Goal: Task Accomplishment & Management: Manage account settings

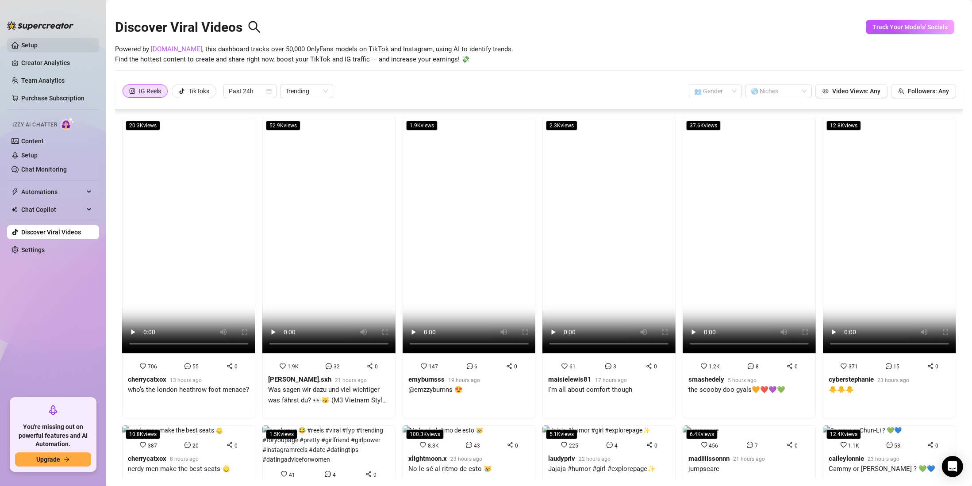
click at [38, 46] on link "Setup" at bounding box center [29, 45] width 16 height 7
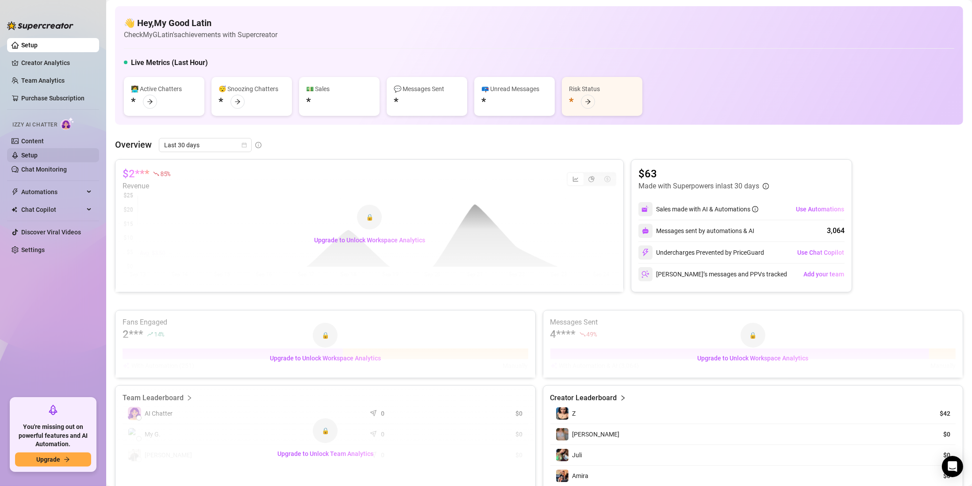
click at [36, 152] on link "Setup" at bounding box center [29, 155] width 16 height 7
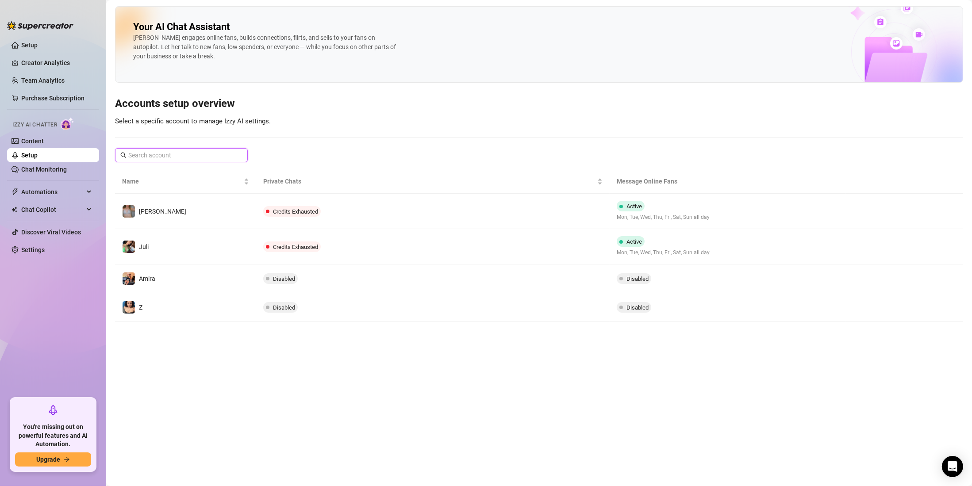
click at [175, 154] on input "text" at bounding box center [181, 155] width 107 height 10
click at [34, 252] on link "Settings" at bounding box center [32, 249] width 23 height 7
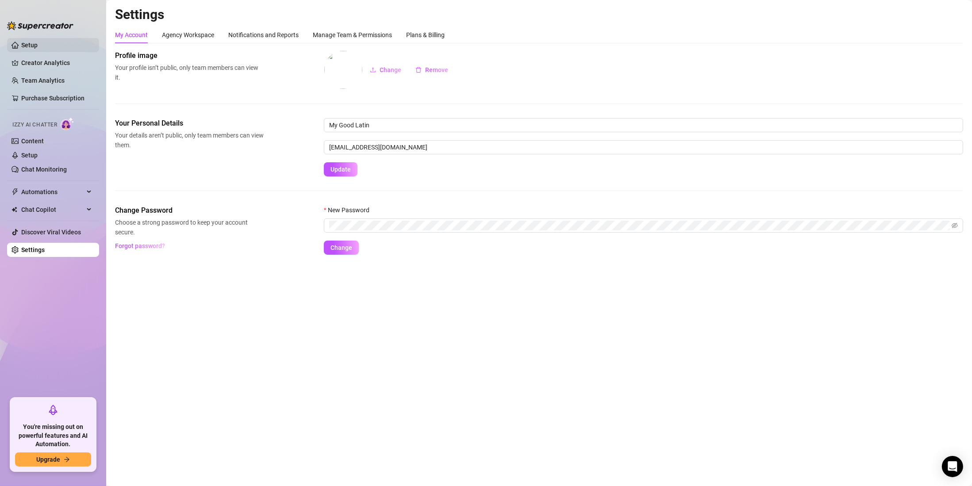
click at [38, 44] on link "Setup" at bounding box center [29, 45] width 16 height 7
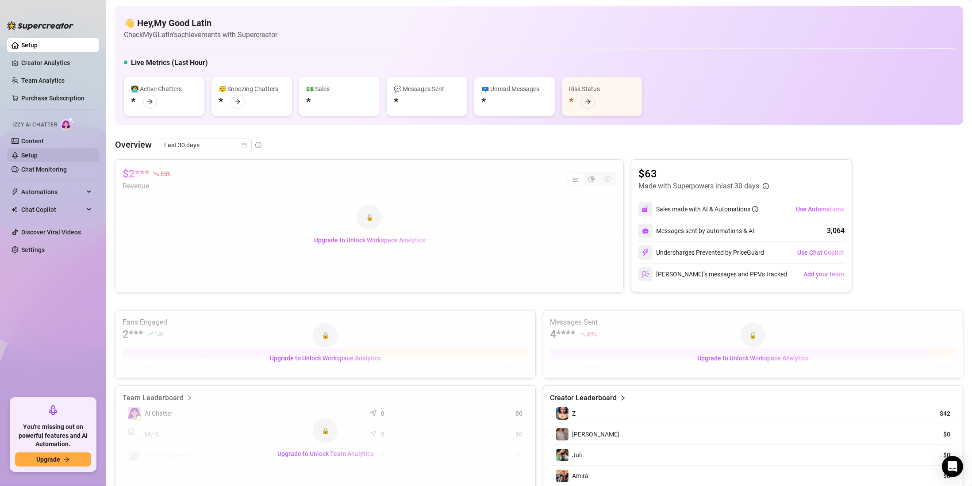
click at [38, 155] on link "Setup" at bounding box center [29, 155] width 16 height 7
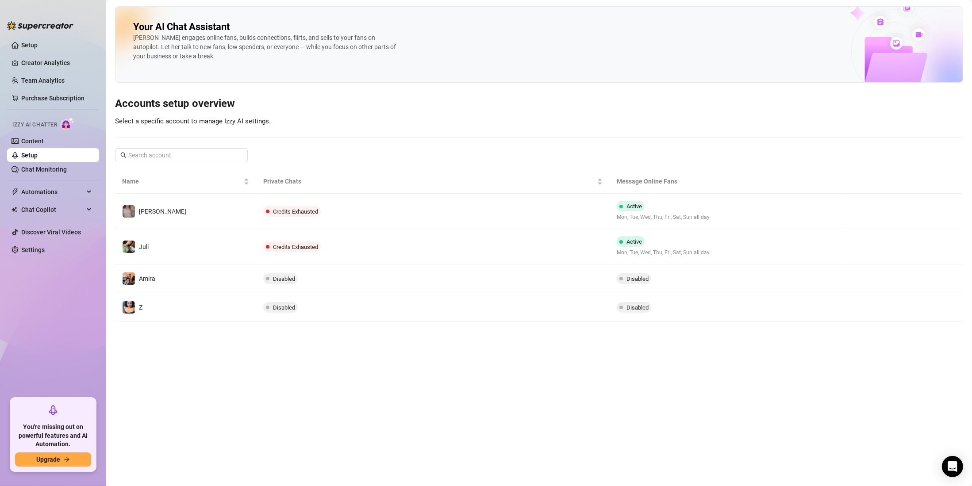
click at [35, 242] on ul "Setup Creator Analytics Team Analytics Purchase Subscription Izzy AI Chatter Co…" at bounding box center [53, 215] width 92 height 360
click at [56, 224] on ul "Setup Creator Analytics Team Analytics Purchase Subscription Izzy AI Chatter Co…" at bounding box center [53, 215] width 92 height 360
click at [43, 246] on link "Settings" at bounding box center [32, 249] width 23 height 7
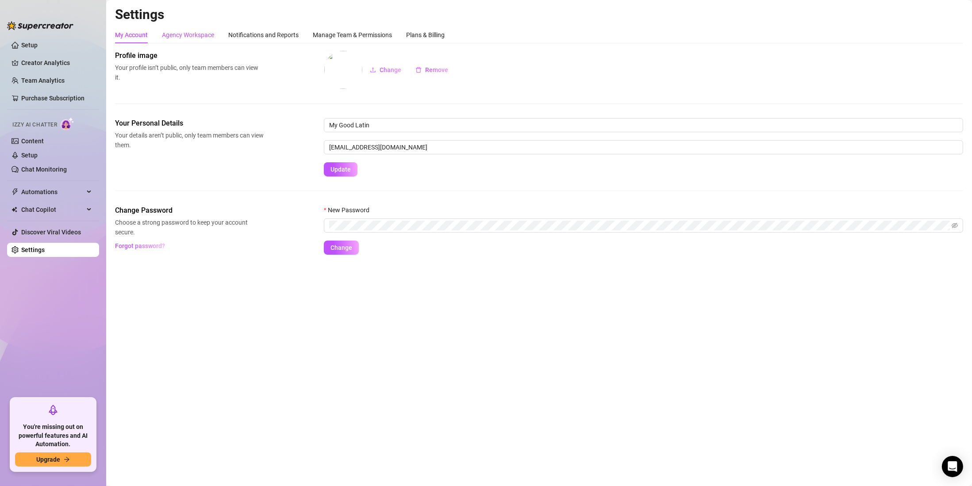
click at [199, 37] on div "Agency Workspace" at bounding box center [188, 35] width 52 height 10
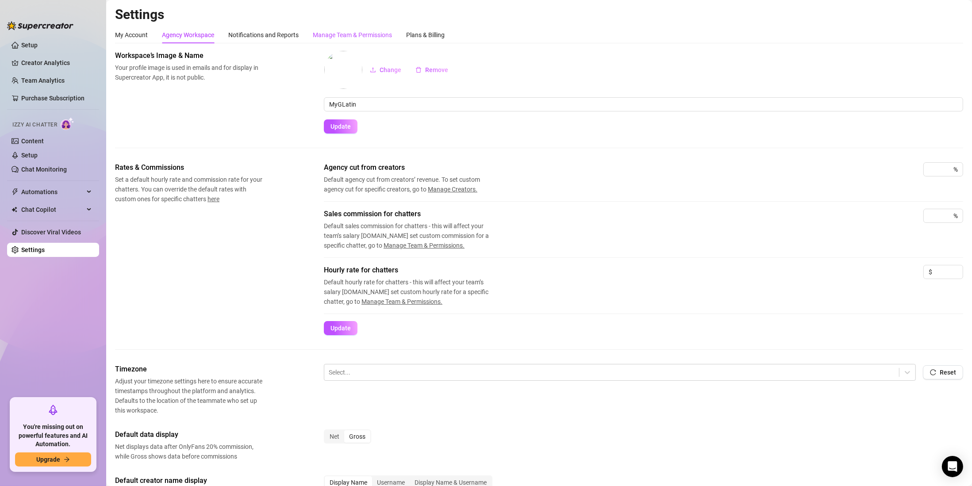
click at [352, 36] on div "Manage Team & Permissions" at bounding box center [352, 35] width 79 height 10
click at [350, 38] on div "Manage Team & Permissions" at bounding box center [352, 35] width 79 height 10
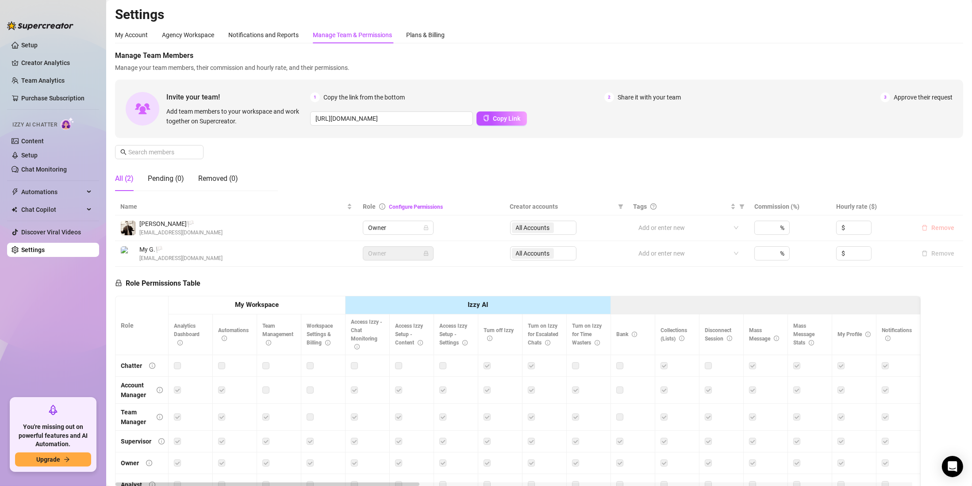
click at [938, 226] on span "Remove" at bounding box center [942, 227] width 23 height 7
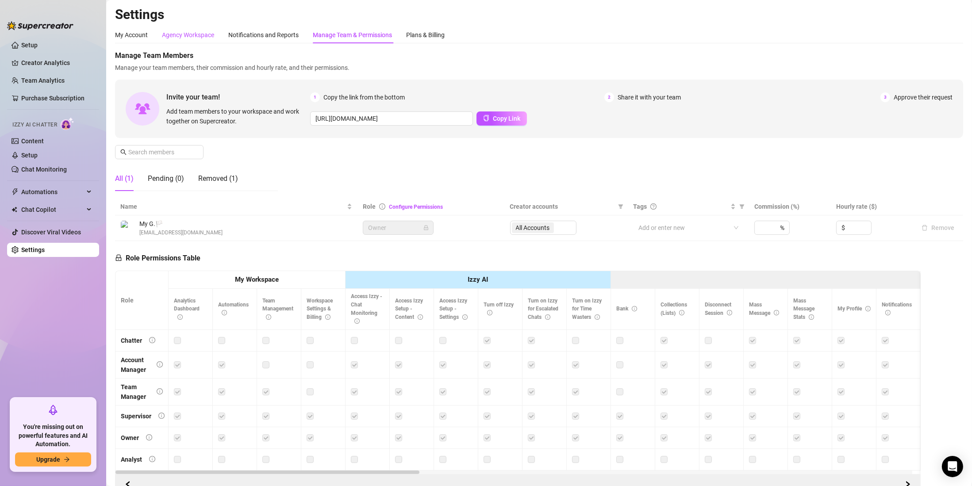
click at [211, 31] on div "Agency Workspace" at bounding box center [188, 35] width 52 height 10
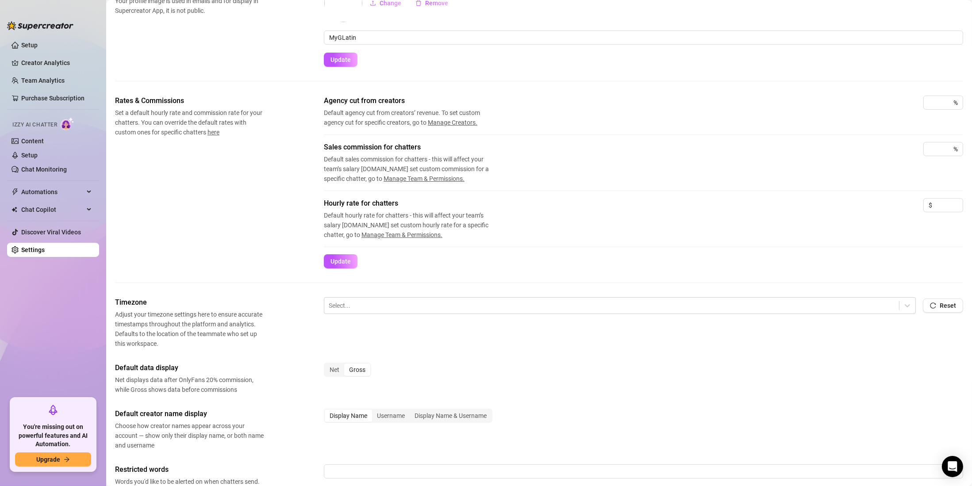
scroll to position [226, 0]
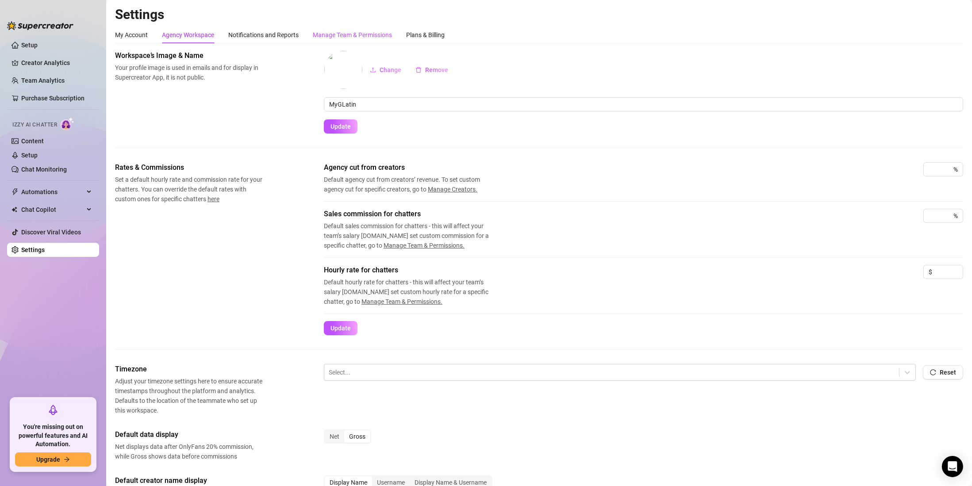
click at [381, 36] on div "Manage Team & Permissions" at bounding box center [352, 35] width 79 height 10
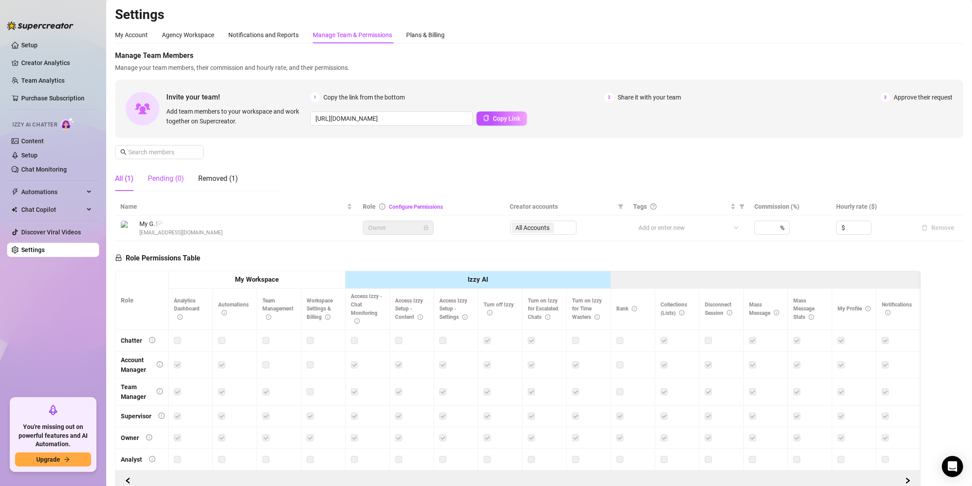
click at [176, 182] on div "Pending (0)" at bounding box center [166, 178] width 36 height 11
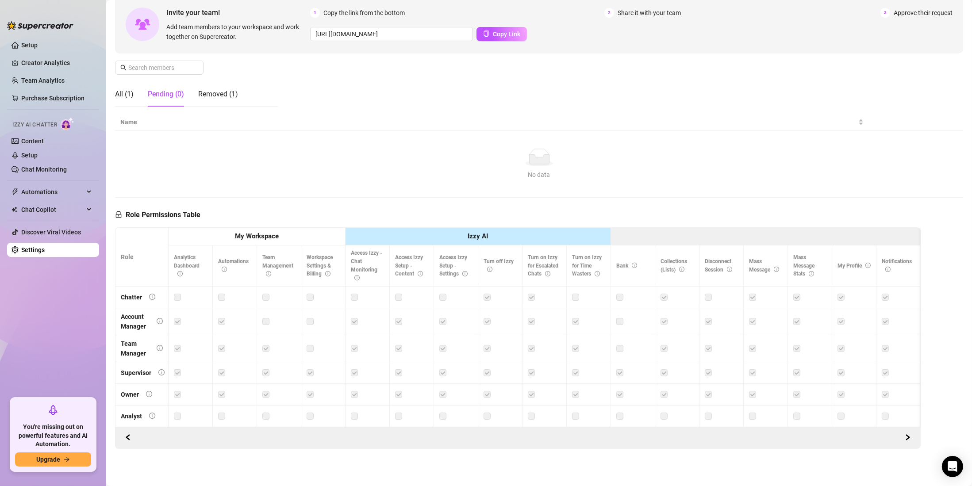
scroll to position [94, 0]
click at [38, 42] on link "Setup" at bounding box center [29, 45] width 16 height 7
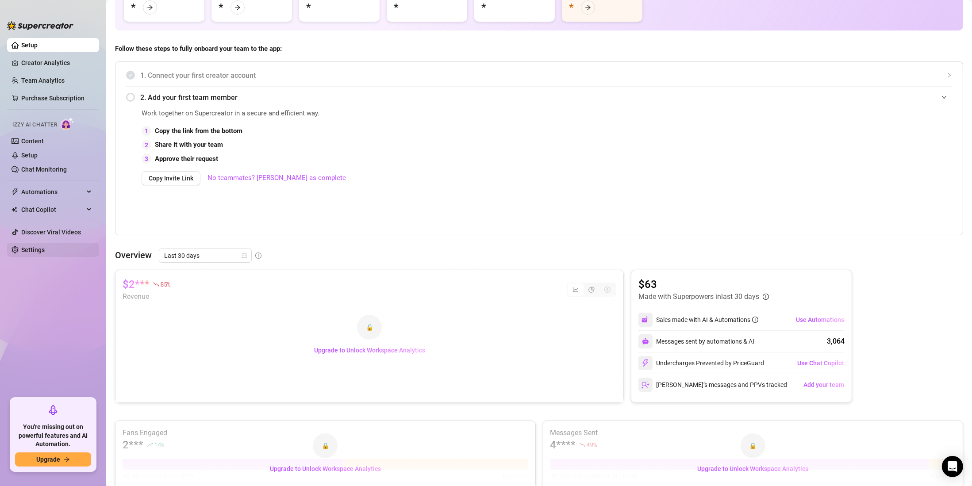
click at [25, 249] on link "Settings" at bounding box center [32, 249] width 23 height 7
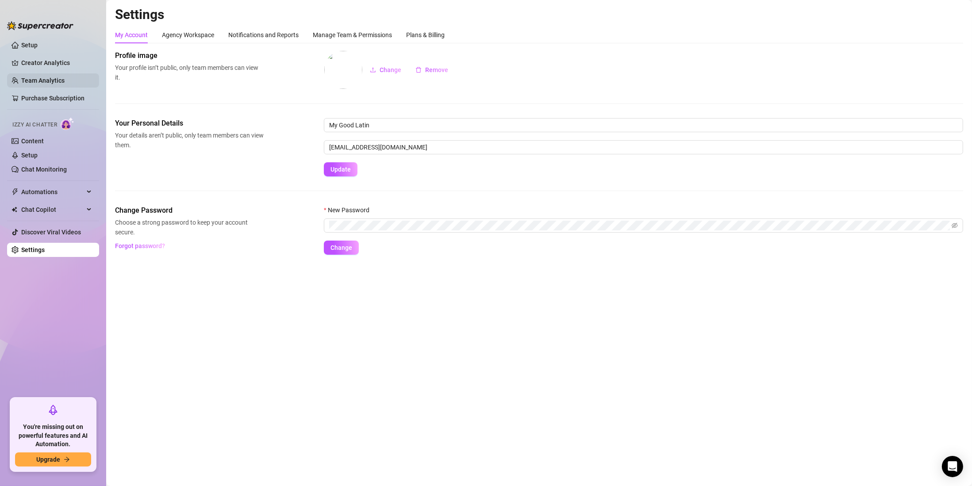
click at [58, 80] on link "Team Analytics" at bounding box center [42, 80] width 43 height 7
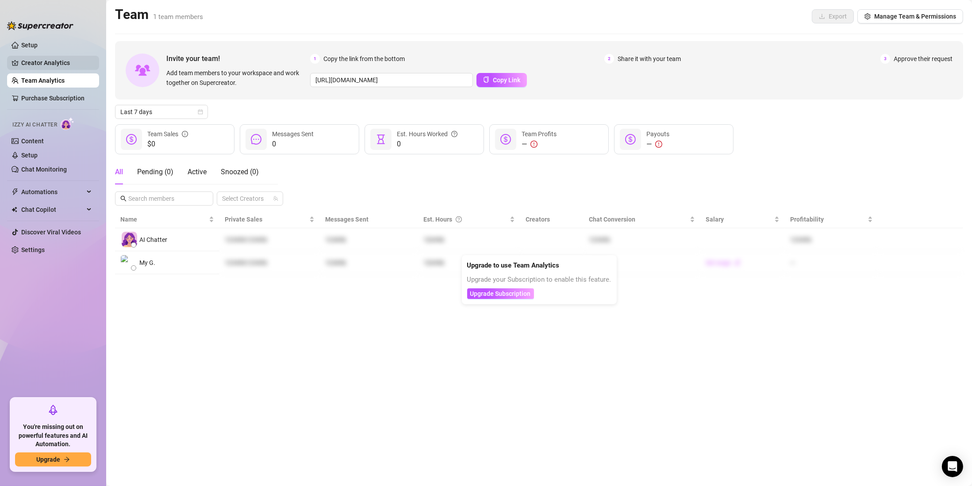
click at [54, 60] on link "Creator Analytics" at bounding box center [56, 63] width 71 height 14
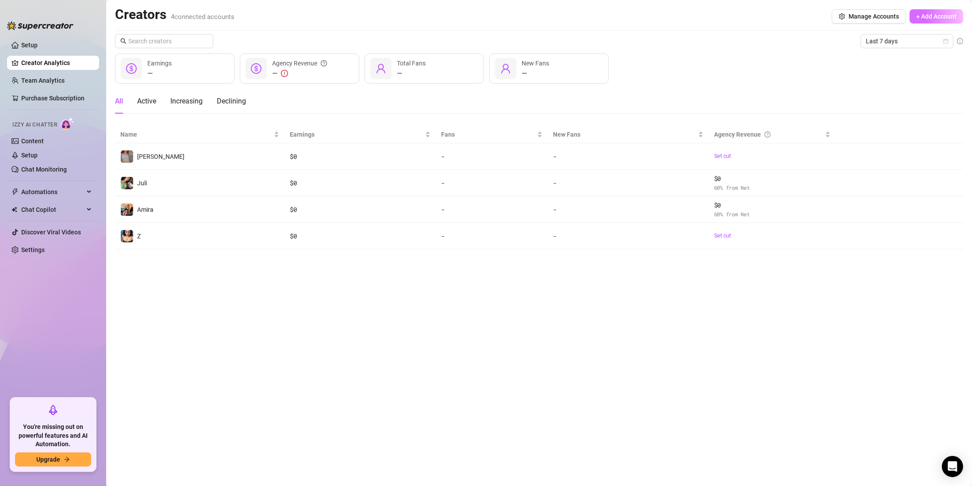
click at [932, 14] on span "+ Add Account" at bounding box center [936, 16] width 40 height 7
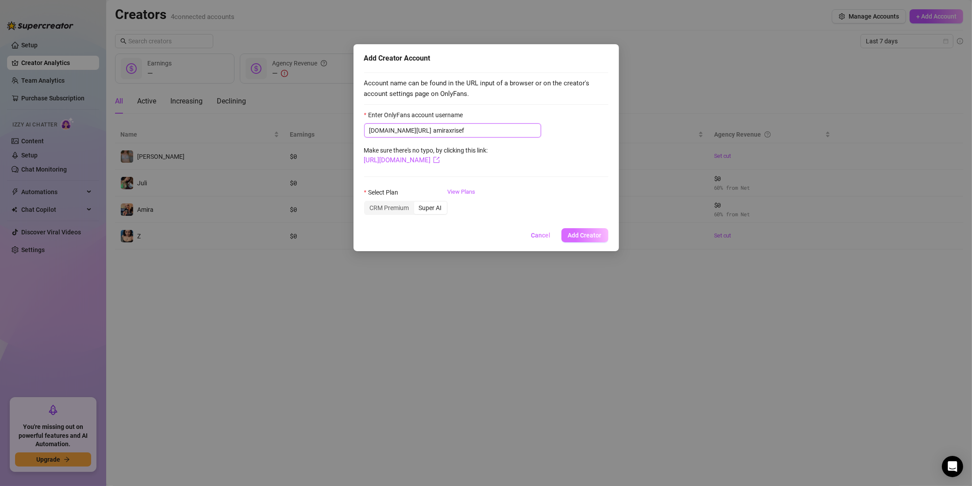
type input "amiraxrisef"
click at [578, 236] on span "Add Creator" at bounding box center [585, 235] width 34 height 7
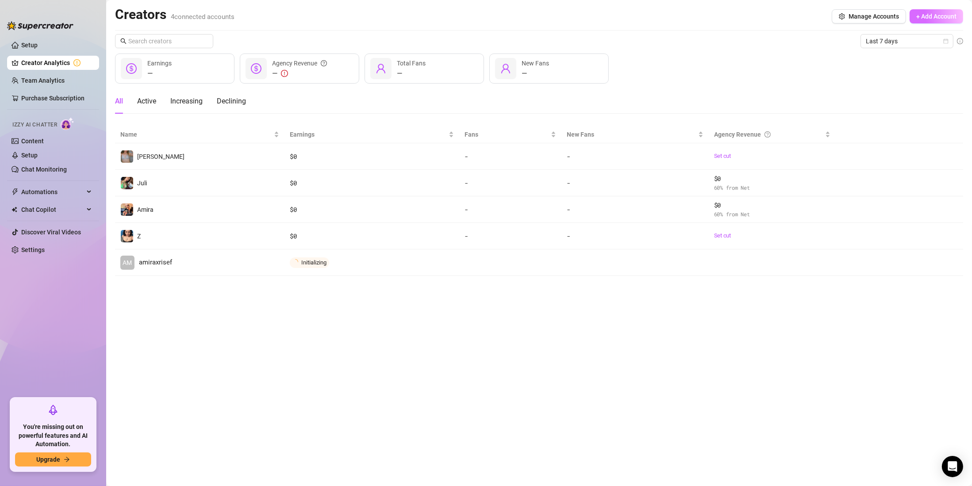
click at [927, 16] on span "+ Add Account" at bounding box center [936, 16] width 40 height 7
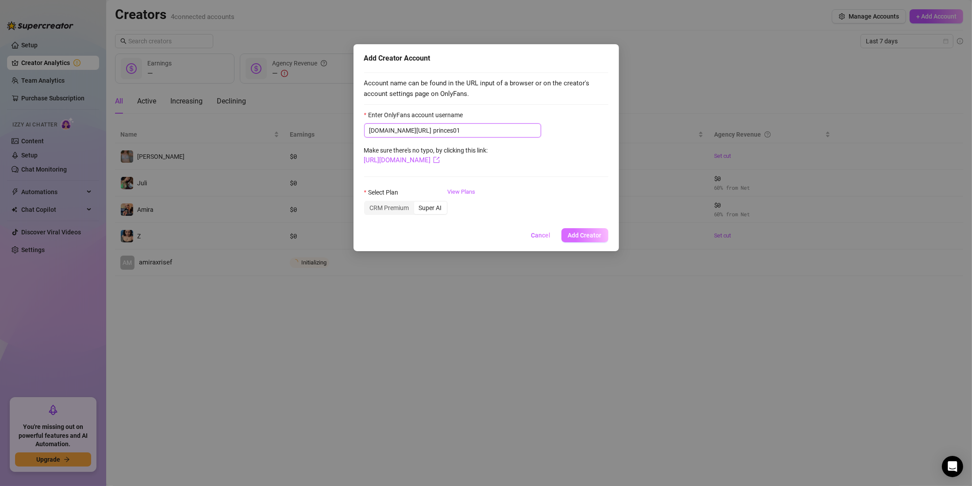
type input "princes01"
click at [582, 235] on span "Add Creator" at bounding box center [585, 235] width 34 height 7
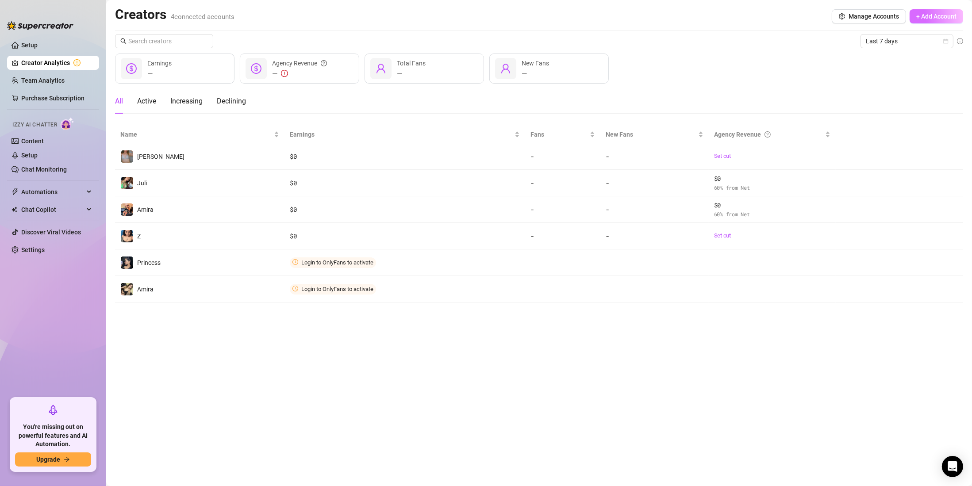
click at [915, 15] on button "+ Add Account" at bounding box center [937, 16] width 54 height 14
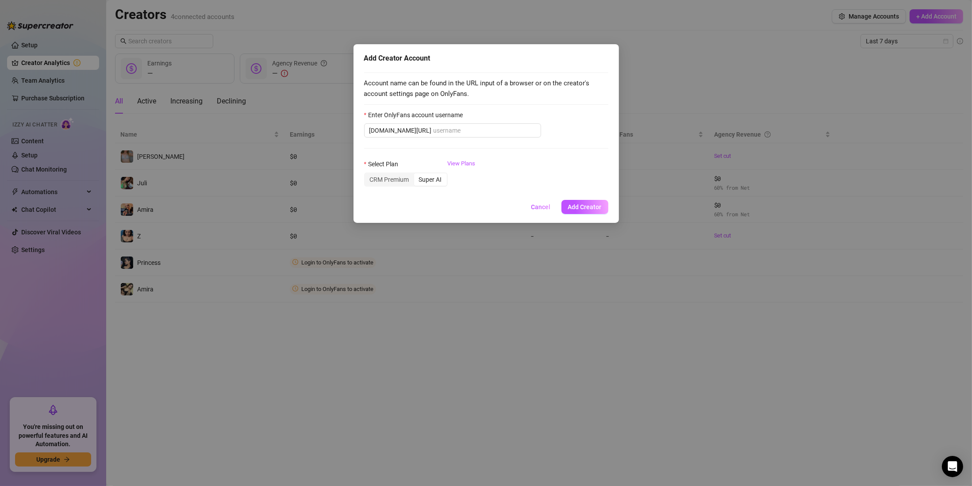
click at [500, 122] on div "Enter OnlyFans account username" at bounding box center [486, 116] width 244 height 13
click at [498, 127] on input "Enter OnlyFans account username" at bounding box center [485, 131] width 102 height 10
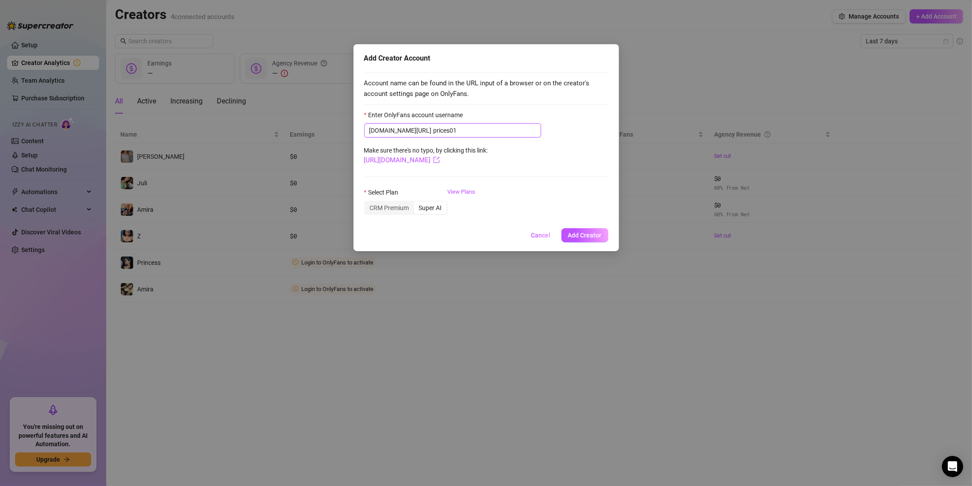
type input "prices01"
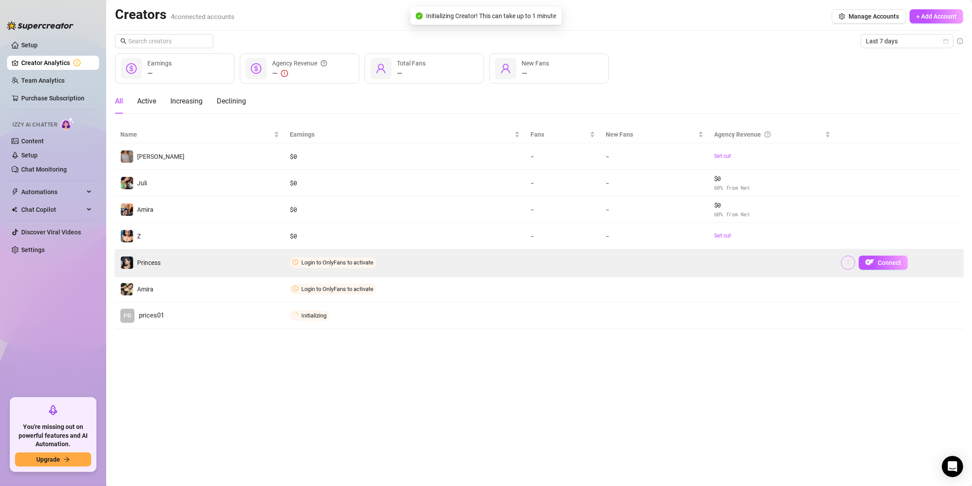
click at [847, 264] on icon "more" at bounding box center [848, 262] width 6 height 6
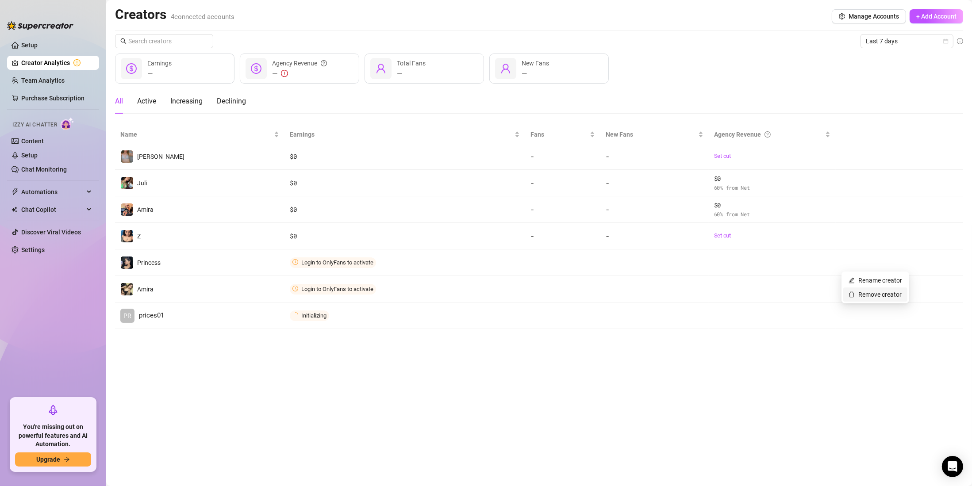
click at [879, 296] on link "Remove creator" at bounding box center [875, 294] width 53 height 7
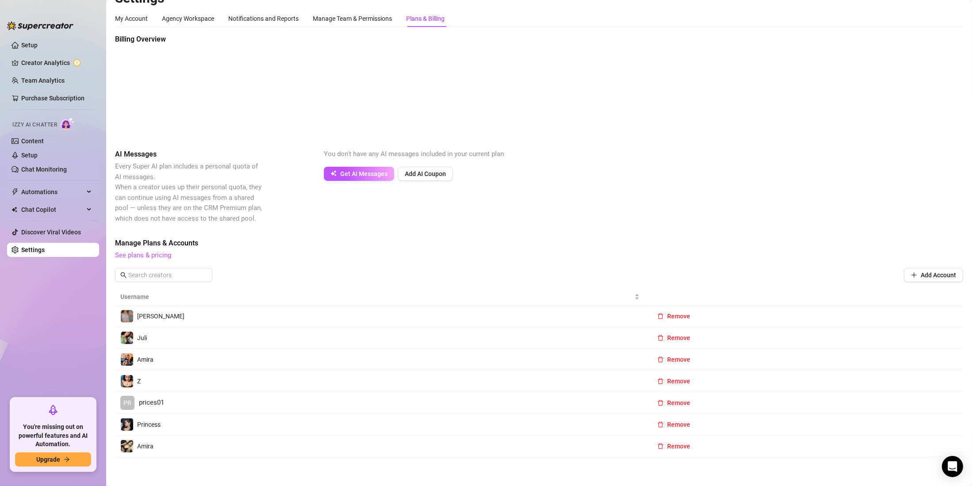
scroll to position [25, 0]
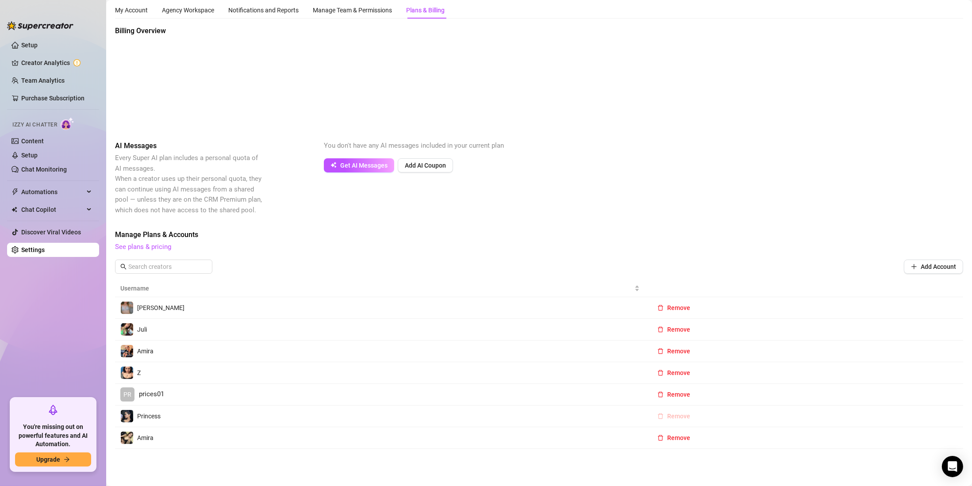
click at [667, 415] on span "Remove" at bounding box center [678, 416] width 23 height 7
click at [729, 392] on span "OK" at bounding box center [728, 392] width 8 height 7
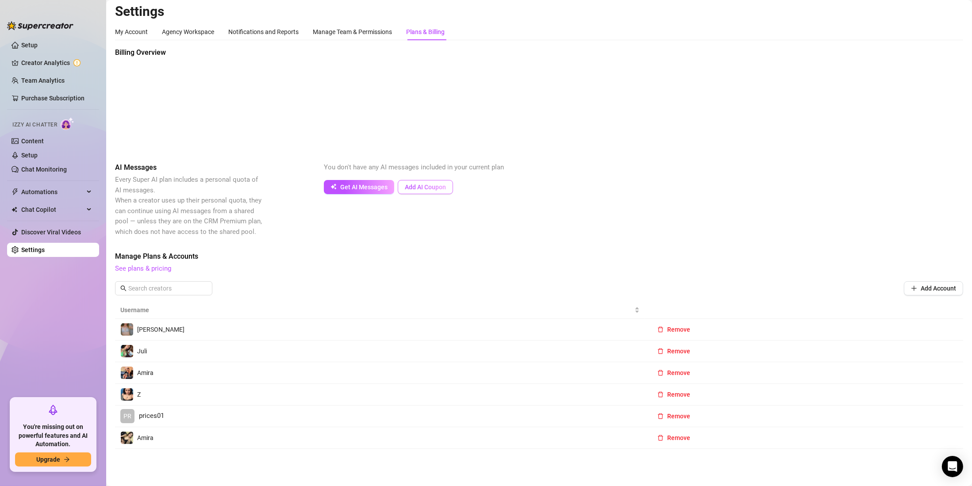
scroll to position [4, 0]
click at [377, 184] on span "Get AI Messages" at bounding box center [363, 187] width 47 height 7
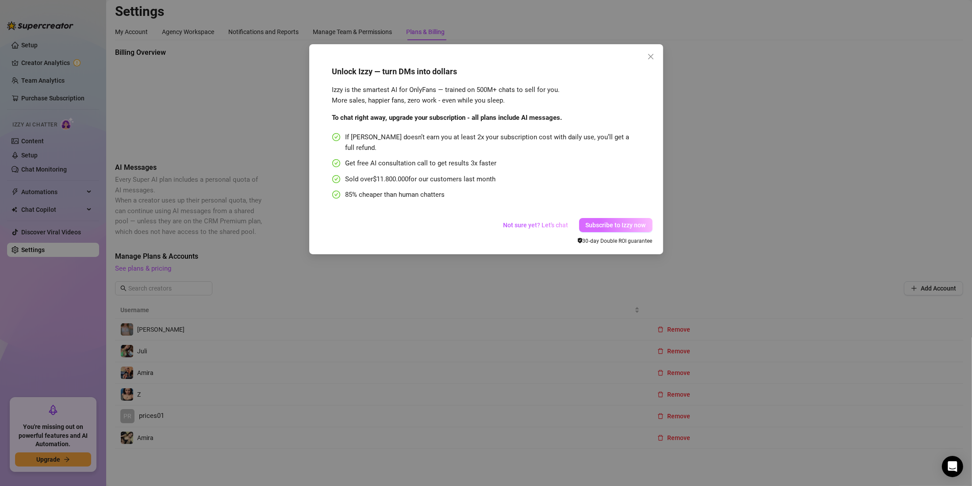
click at [606, 222] on span "Subscribe to Izzy now" at bounding box center [616, 225] width 60 height 7
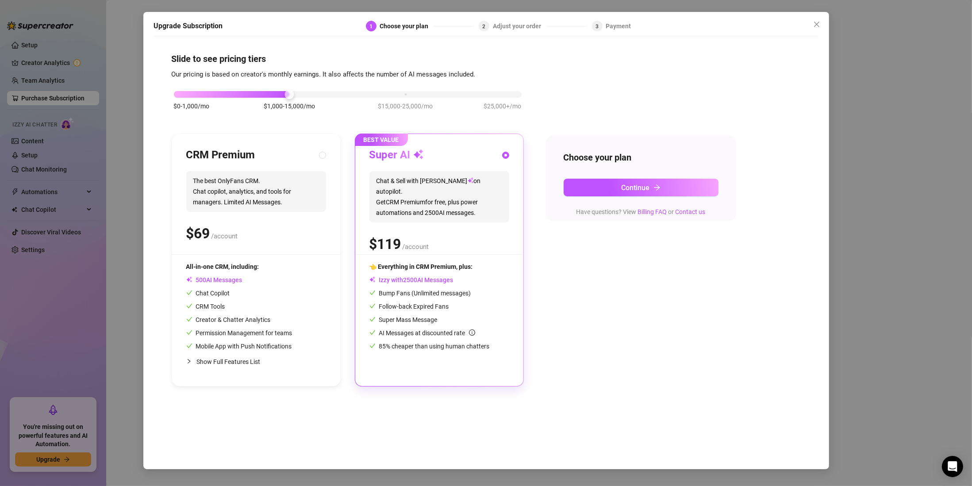
click at [267, 226] on div "$ /account" at bounding box center [256, 234] width 140 height 22
radio input "true"
radio input "false"
click at [816, 19] on button "Close" at bounding box center [817, 24] width 14 height 14
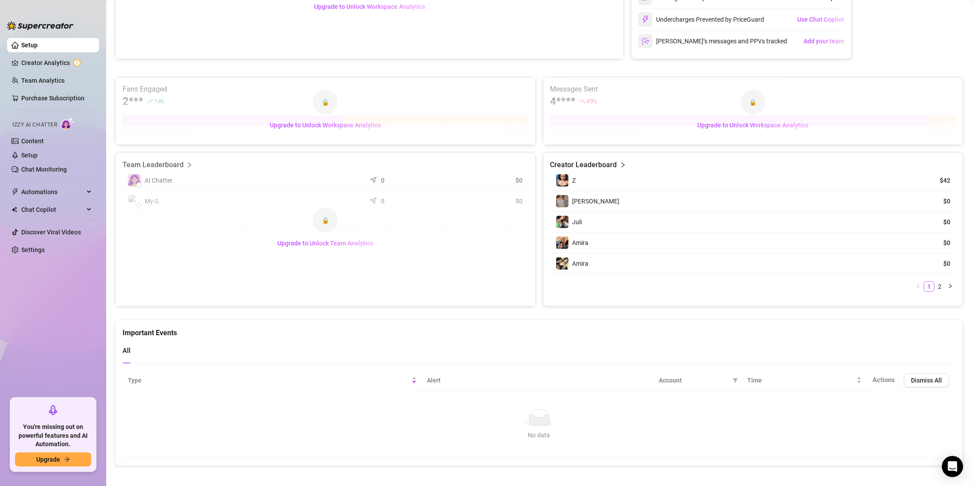
scroll to position [445, 0]
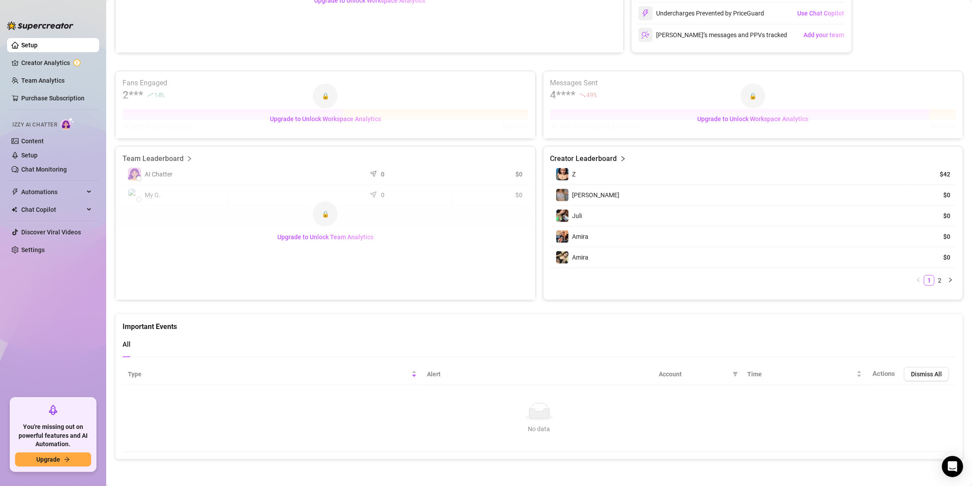
click at [620, 156] on icon "right" at bounding box center [623, 159] width 6 height 6
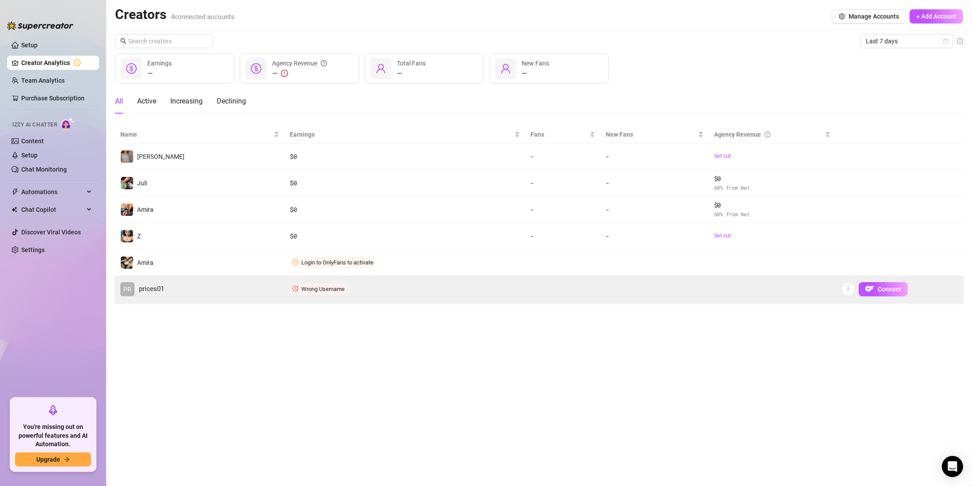
click at [299, 288] on span "Wrong Username" at bounding box center [319, 289] width 58 height 11
click at [850, 294] on button "button" at bounding box center [848, 289] width 14 height 14
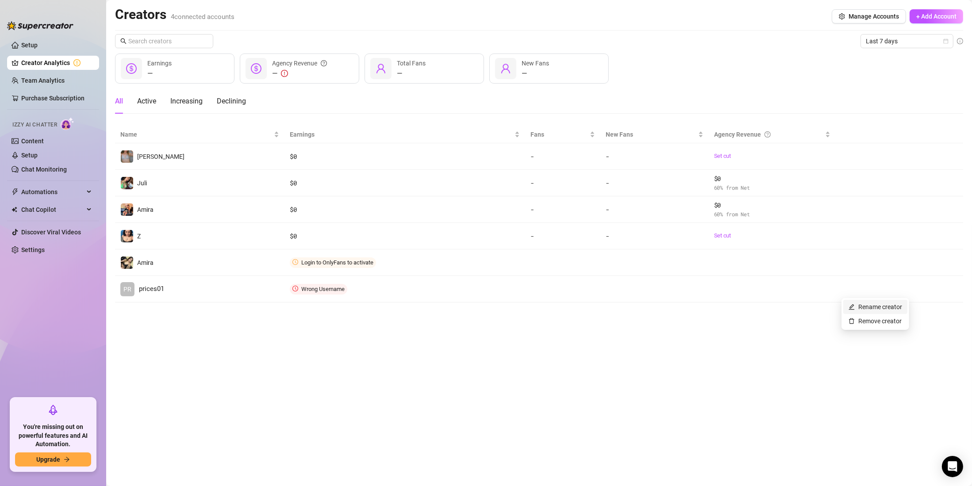
click at [875, 305] on link "Rename creator" at bounding box center [876, 307] width 54 height 7
click at [723, 350] on main "Creators 4 connected accounts Manage Accounts + Add Account Last 7 days — Earni…" at bounding box center [539, 243] width 866 height 486
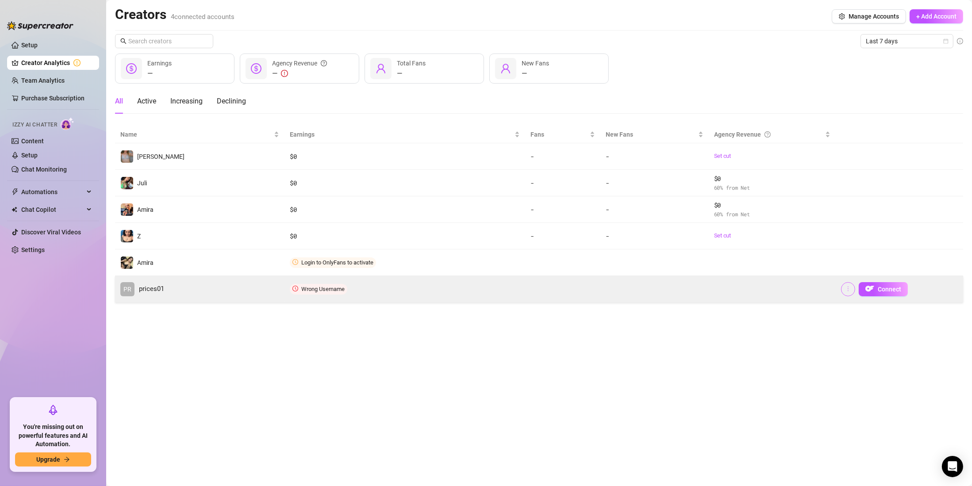
click at [849, 289] on icon "more" at bounding box center [848, 289] width 6 height 6
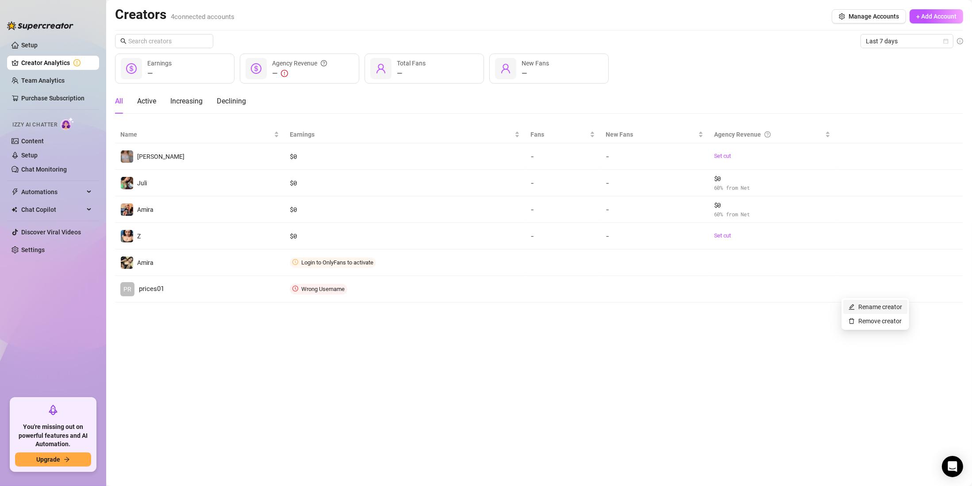
click at [872, 304] on link "Rename creator" at bounding box center [876, 307] width 54 height 7
click at [884, 265] on input "text" at bounding box center [878, 263] width 89 height 14
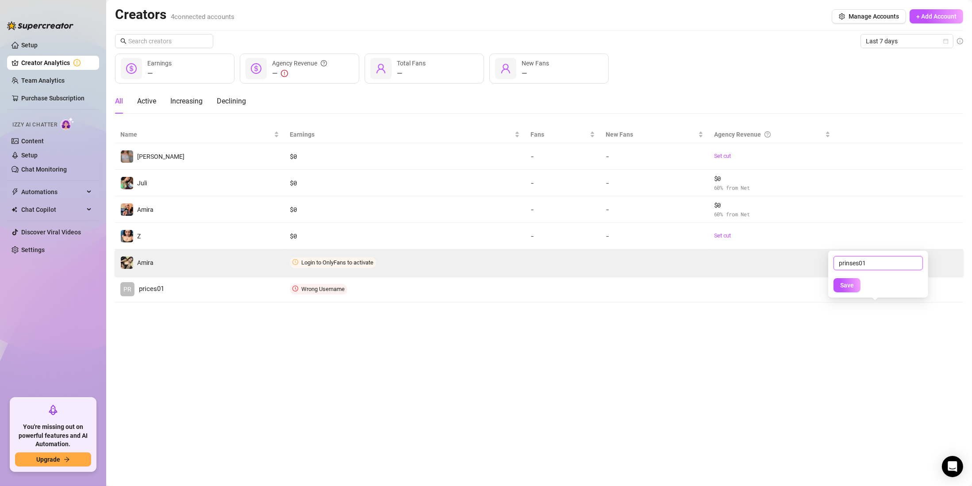
type input "prinses01"
click at [834, 278] on button "Save" at bounding box center [847, 285] width 27 height 14
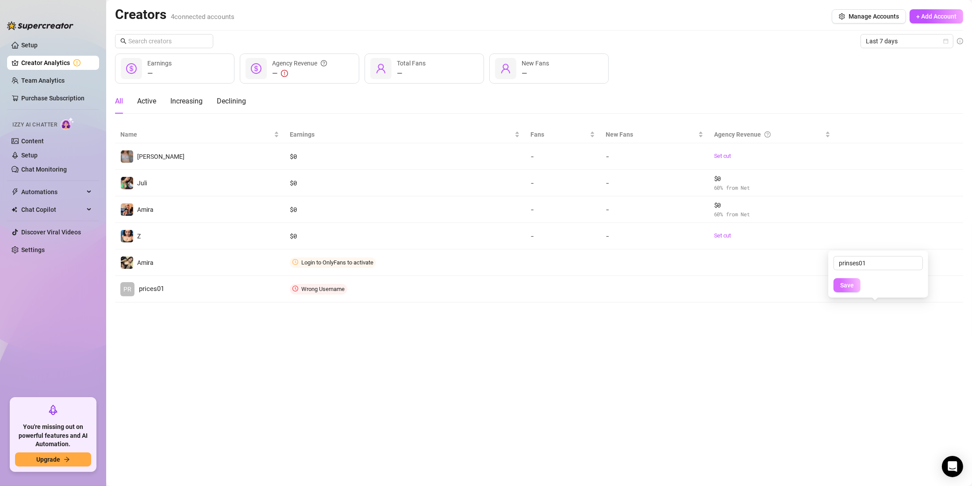
click at [841, 286] on span "Save" at bounding box center [847, 285] width 14 height 7
click at [852, 285] on span "Save" at bounding box center [847, 285] width 14 height 7
click at [850, 282] on span "Save" at bounding box center [847, 285] width 14 height 7
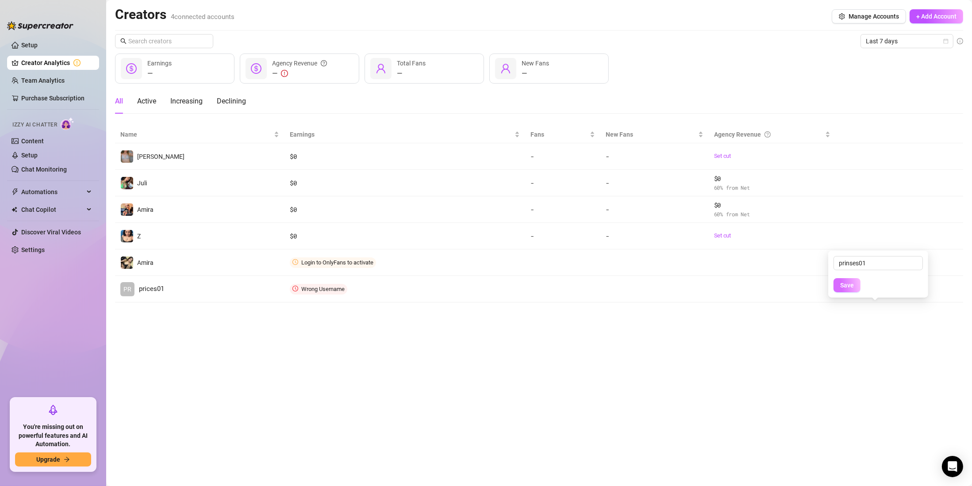
click at [850, 282] on span "Save" at bounding box center [847, 285] width 14 height 7
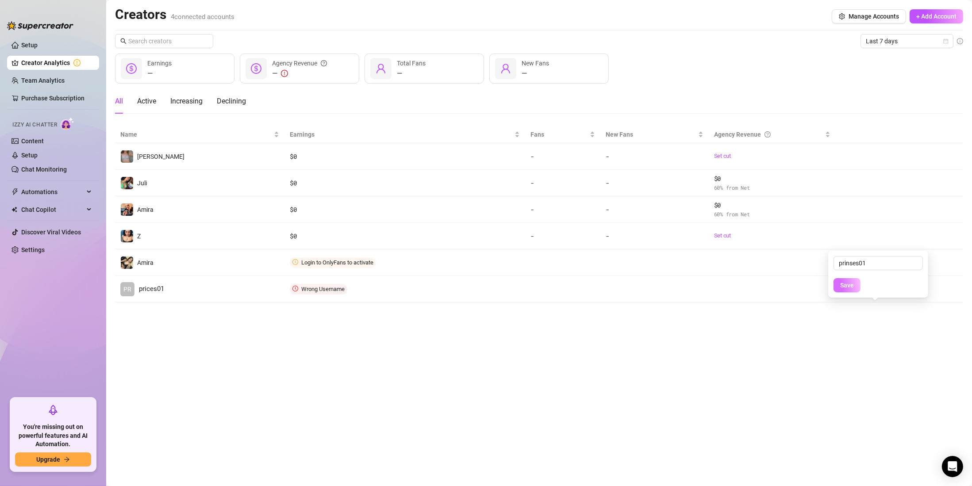
click at [850, 282] on span "Save" at bounding box center [847, 285] width 14 height 7
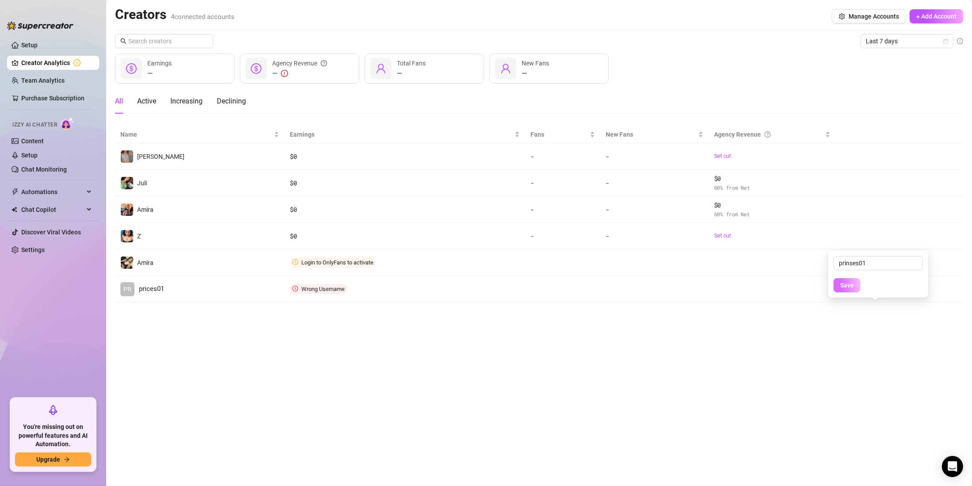
click at [850, 282] on span "Save" at bounding box center [847, 285] width 14 height 7
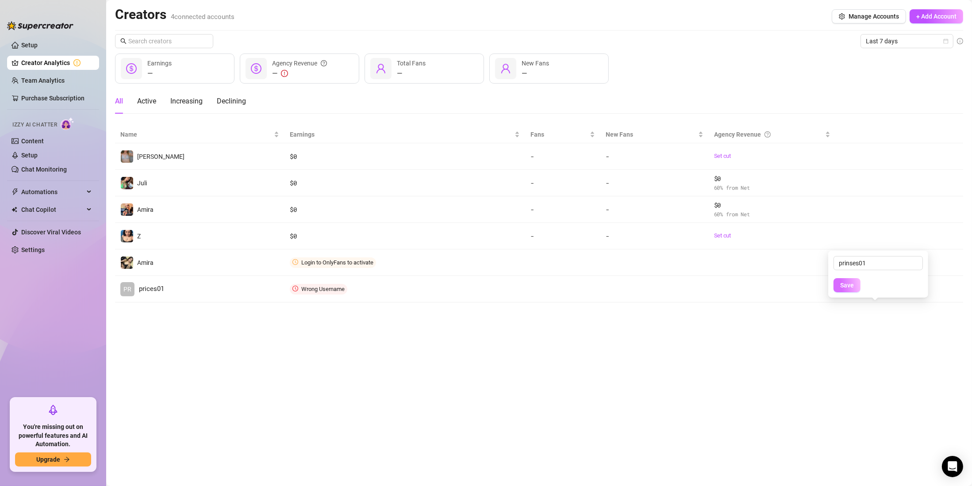
click at [850, 282] on span "Save" at bounding box center [847, 285] width 14 height 7
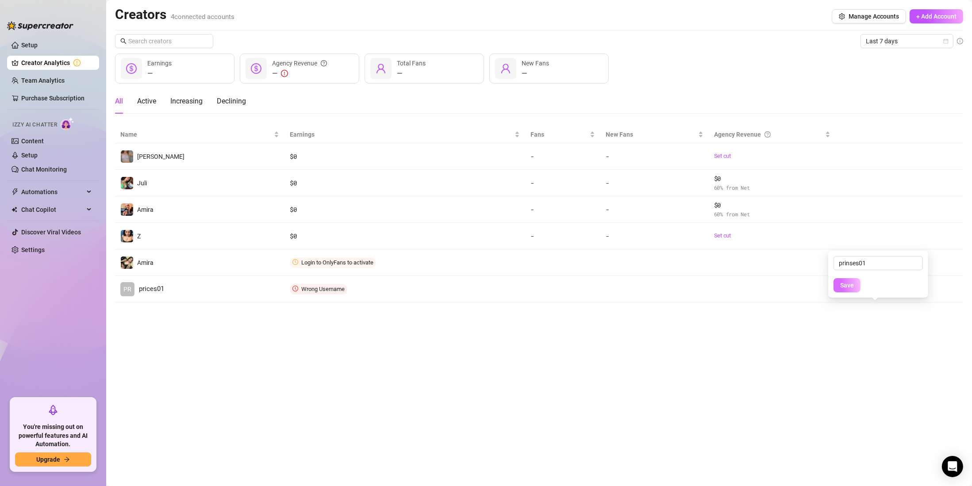
click at [850, 282] on span "Save" at bounding box center [847, 285] width 14 height 7
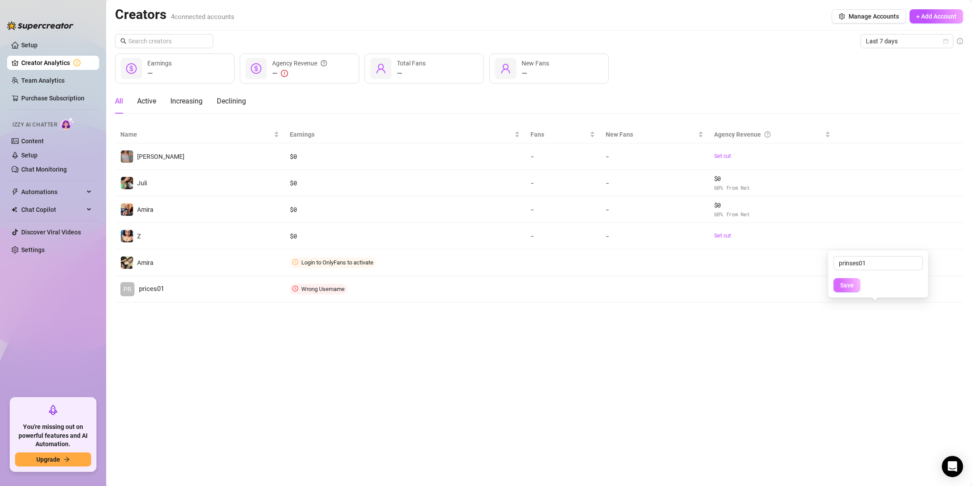
click at [850, 282] on span "Save" at bounding box center [847, 285] width 14 height 7
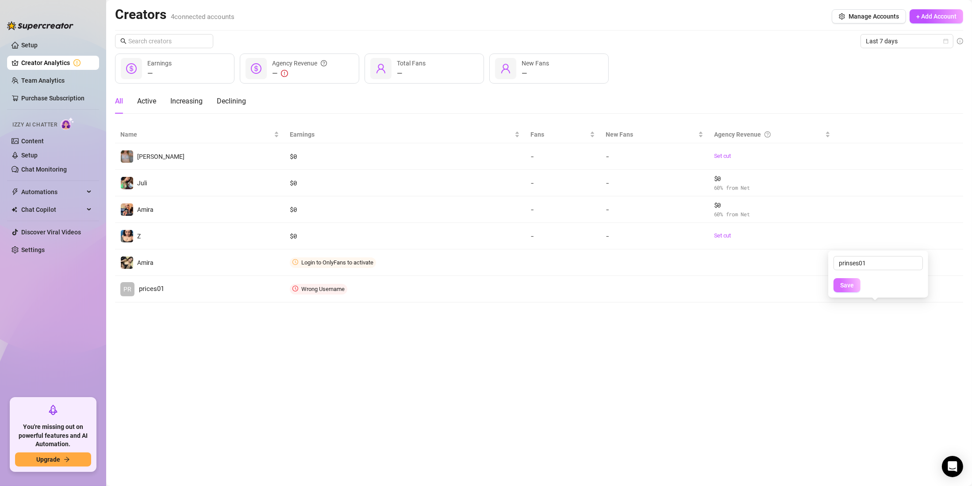
click at [850, 282] on span "Save" at bounding box center [847, 285] width 14 height 7
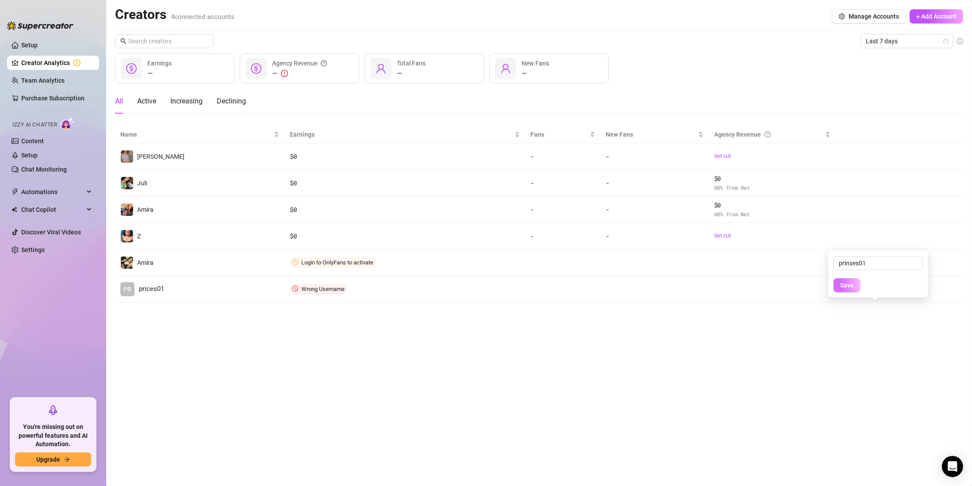
click at [850, 282] on span "Save" at bounding box center [847, 285] width 14 height 7
drag, startPoint x: 694, startPoint y: 327, endPoint x: 700, endPoint y: 324, distance: 5.9
click at [699, 324] on main "Creators 4 connected accounts Manage Accounts + Add Account Last 7 days — Earni…" at bounding box center [539, 243] width 866 height 486
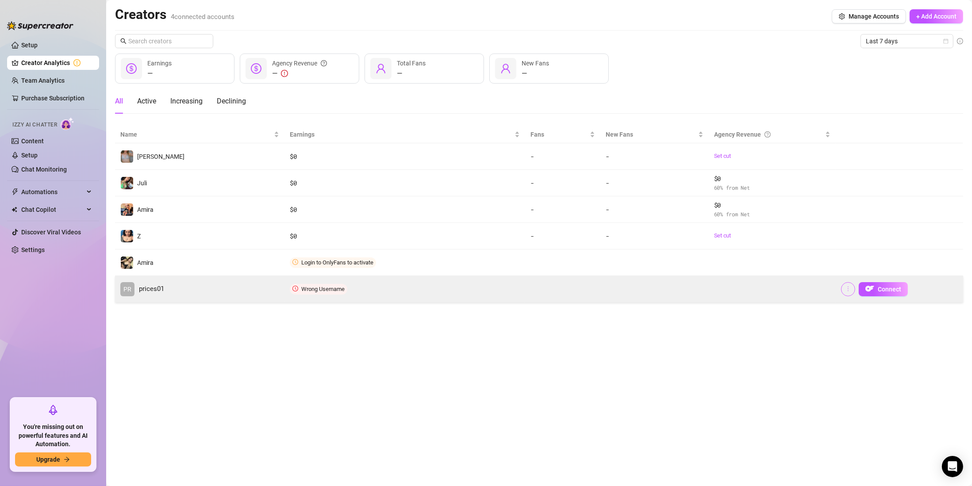
click at [851, 291] on icon "more" at bounding box center [848, 289] width 6 height 6
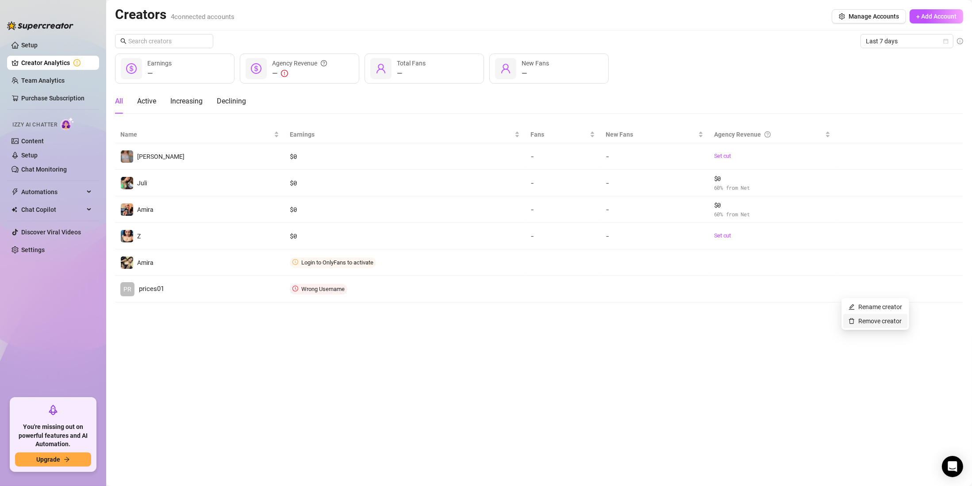
click at [881, 321] on link "Remove creator" at bounding box center [875, 321] width 53 height 7
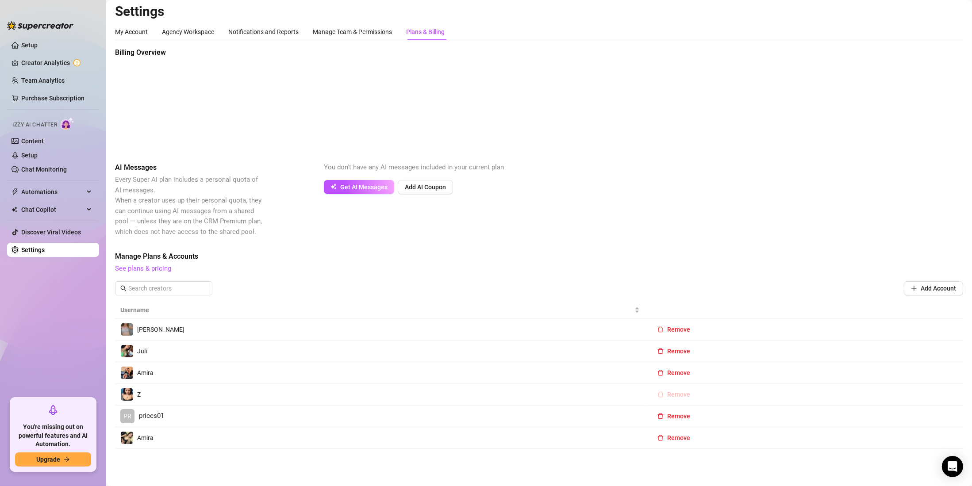
scroll to position [4, 0]
click at [673, 411] on button "Remove" at bounding box center [673, 416] width 47 height 14
click at [731, 395] on span "OK" at bounding box center [728, 392] width 8 height 7
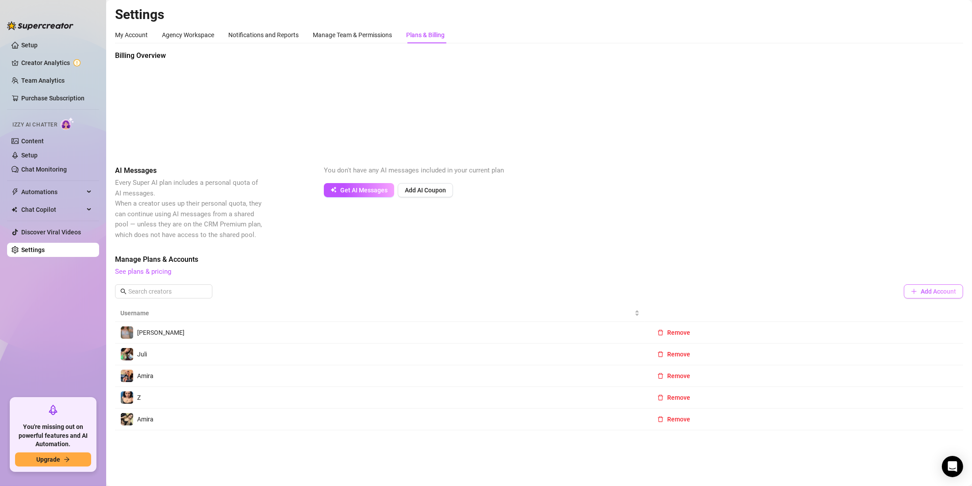
scroll to position [0, 0]
click at [931, 289] on span "Add Account" at bounding box center [938, 291] width 35 height 7
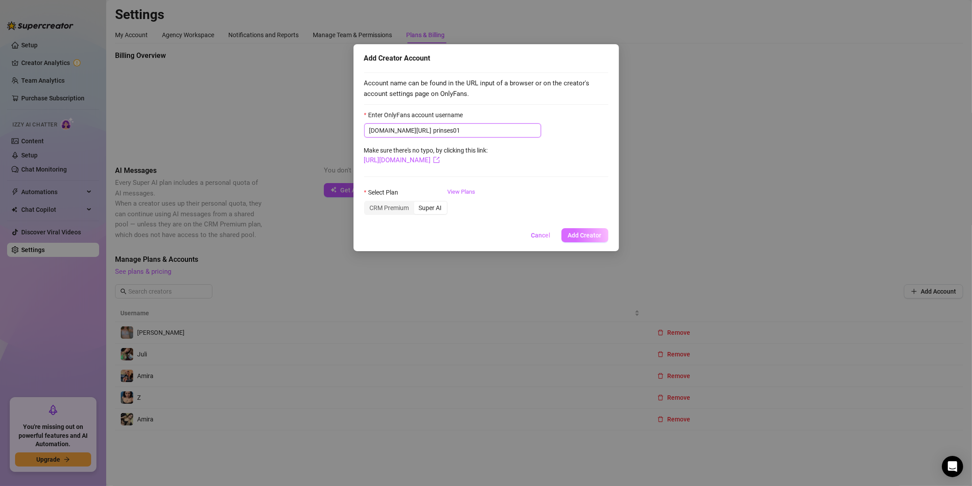
type input "prinses01"
click at [592, 235] on span "Add Creator" at bounding box center [585, 235] width 34 height 7
